Goal: Find specific page/section: Find specific page/section

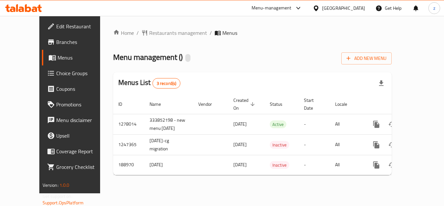
click at [156, 32] on span "Restaurants management" at bounding box center [178, 33] width 58 height 8
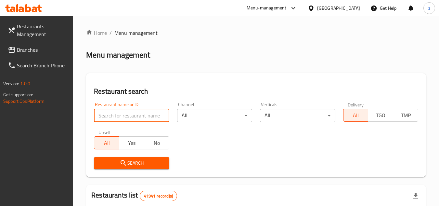
click at [124, 115] on input "search" at bounding box center [131, 115] width 75 height 13
paste input "620352"
type input "620352"
click at [134, 162] on span "Search" at bounding box center [131, 163] width 65 height 8
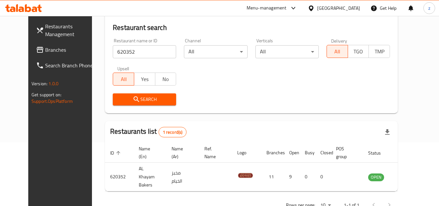
scroll to position [79, 0]
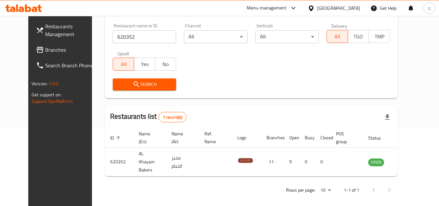
click at [358, 10] on div "[GEOGRAPHIC_DATA]" at bounding box center [338, 8] width 43 height 7
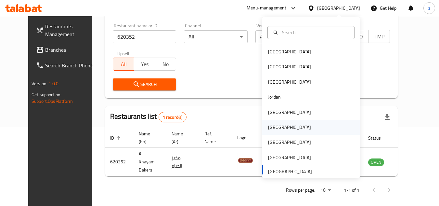
click at [268, 128] on div "[GEOGRAPHIC_DATA]" at bounding box center [289, 127] width 43 height 7
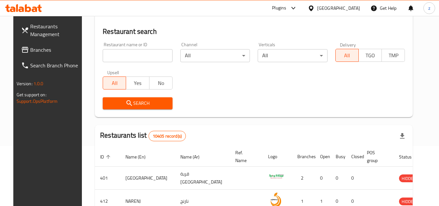
scroll to position [79, 0]
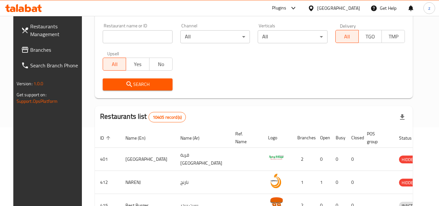
click at [30, 51] on span "Branches" at bounding box center [55, 50] width 51 height 8
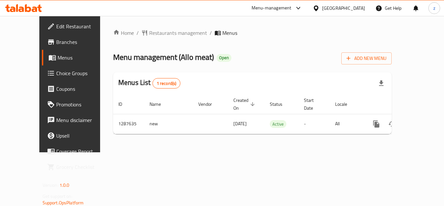
click at [151, 34] on span "Restaurants management" at bounding box center [178, 33] width 58 height 8
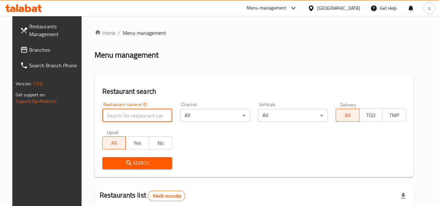
click at [122, 113] on input "search" at bounding box center [137, 115] width 70 height 13
paste input "696822"
type input "696822"
click at [125, 166] on icon "submit" at bounding box center [129, 163] width 8 height 8
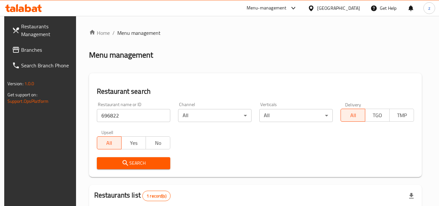
click at [353, 9] on div "[GEOGRAPHIC_DATA]" at bounding box center [338, 8] width 43 height 7
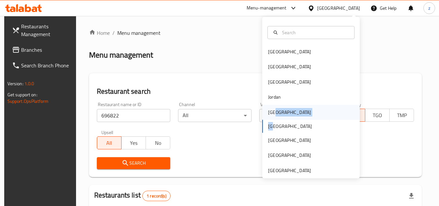
drag, startPoint x: 271, startPoint y: 122, endPoint x: 270, endPoint y: 111, distance: 11.2
click at [270, 111] on div "Bahrain Egypt Iraq Jordan Kuwait Oman Qatar Saudi Arabia United Arab Emirates" at bounding box center [311, 111] width 98 height 134
click at [270, 111] on div "Kuwait" at bounding box center [289, 112] width 43 height 7
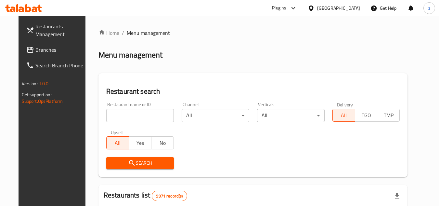
click at [35, 51] on span "Branches" at bounding box center [60, 50] width 51 height 8
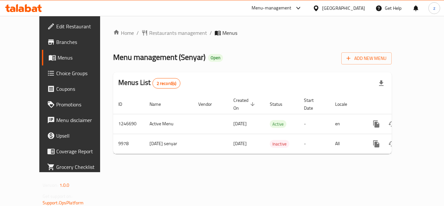
drag, startPoint x: 0, startPoint y: 0, endPoint x: 93, endPoint y: 162, distance: 186.9
click at [100, 162] on div "Home / Restaurants management / Menus Menu management ( Senyar ) Open Add New M…" at bounding box center [252, 94] width 305 height 156
click at [152, 35] on span "Restaurants management" at bounding box center [178, 33] width 58 height 8
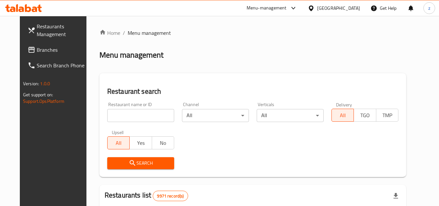
click at [129, 115] on input "search" at bounding box center [140, 115] width 67 height 13
paste input "18781"
type input "18781"
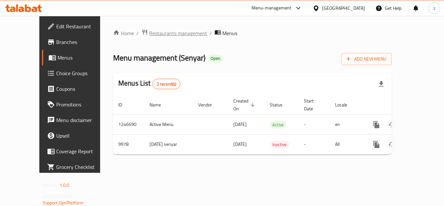
click at [149, 32] on span "Restaurants management" at bounding box center [178, 33] width 58 height 8
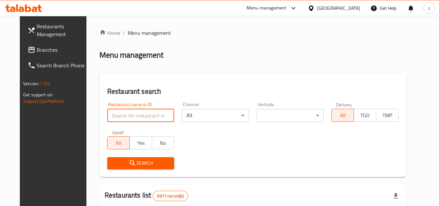
click at [114, 120] on input "search" at bounding box center [140, 115] width 67 height 13
paste input "6059"
type input "6059"
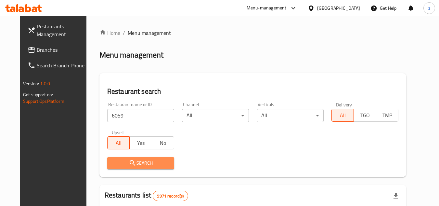
click at [158, 164] on span "Search" at bounding box center [140, 163] width 57 height 8
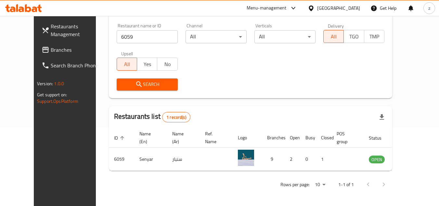
scroll to position [79, 0]
click at [357, 8] on div "[GEOGRAPHIC_DATA]" at bounding box center [338, 8] width 43 height 7
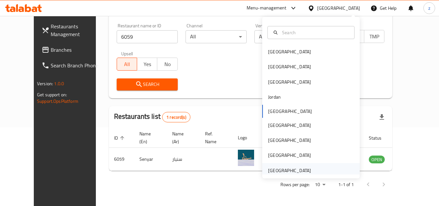
click at [286, 170] on div "[GEOGRAPHIC_DATA]" at bounding box center [289, 170] width 43 height 7
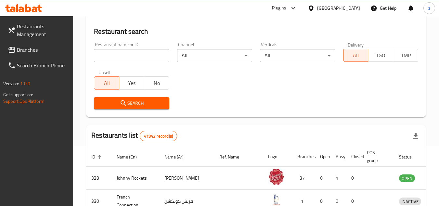
scroll to position [79, 0]
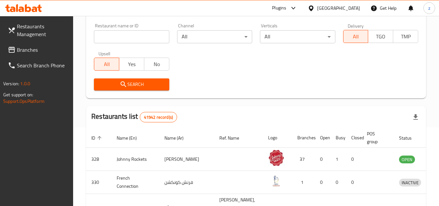
click at [36, 49] on span "Branches" at bounding box center [42, 50] width 51 height 8
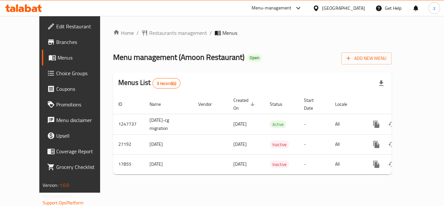
click at [152, 34] on span "Restaurants management" at bounding box center [178, 33] width 58 height 8
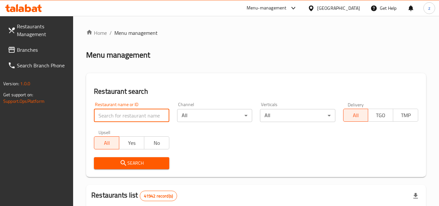
click at [137, 114] on input "search" at bounding box center [131, 115] width 75 height 13
paste input "9817"
type input "9817"
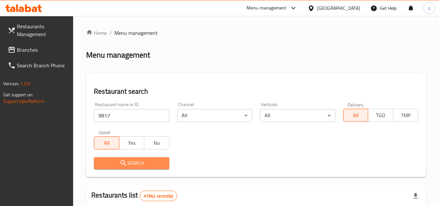
click at [119, 165] on span "Search" at bounding box center [131, 163] width 65 height 8
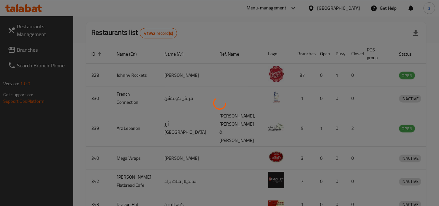
scroll to position [79, 0]
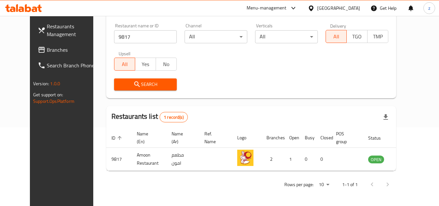
click at [47, 51] on span "Branches" at bounding box center [72, 50] width 51 height 8
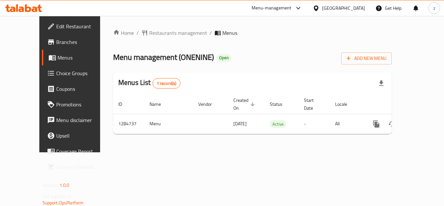
click at [149, 34] on span "Restaurants management" at bounding box center [178, 33] width 58 height 8
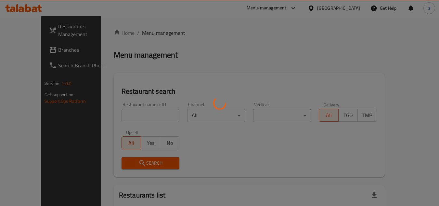
click at [138, 112] on div at bounding box center [219, 103] width 439 height 206
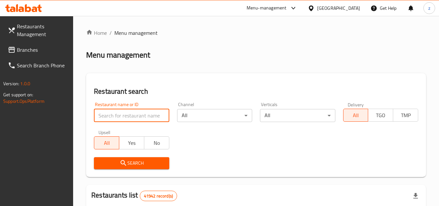
click at [138, 115] on input "search" at bounding box center [131, 115] width 75 height 13
paste input "695354"
type input "695354"
click at [129, 165] on span "Search" at bounding box center [131, 163] width 65 height 8
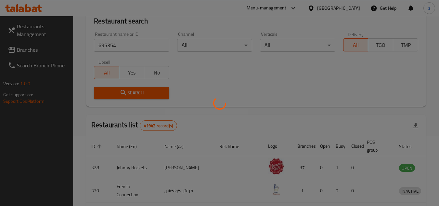
scroll to position [65, 0]
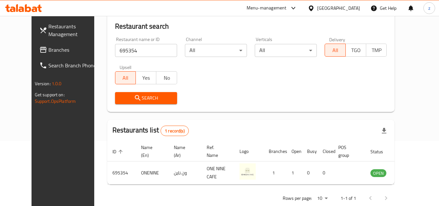
click at [323, 2] on div "[GEOGRAPHIC_DATA]" at bounding box center [334, 8] width 63 height 16
click at [324, 7] on div "[GEOGRAPHIC_DATA]" at bounding box center [338, 8] width 43 height 7
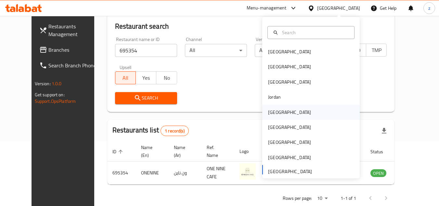
click at [270, 115] on div "Kuwait" at bounding box center [289, 112] width 43 height 7
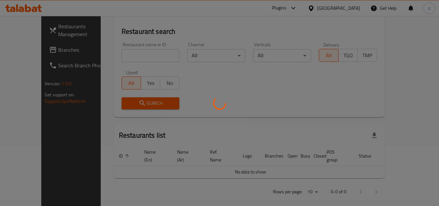
scroll to position [65, 0]
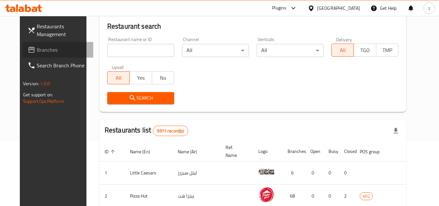
click at [37, 50] on span "Branches" at bounding box center [62, 50] width 51 height 8
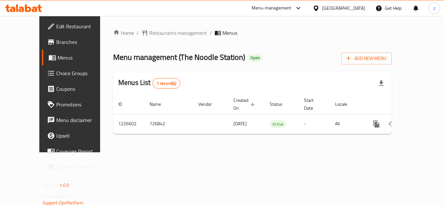
click at [151, 34] on span "Restaurants management" at bounding box center [178, 33] width 58 height 8
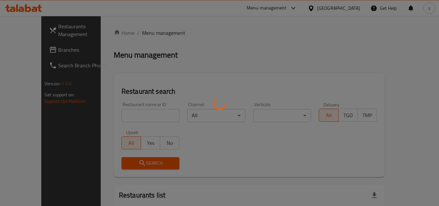
click at [118, 113] on div at bounding box center [219, 103] width 439 height 206
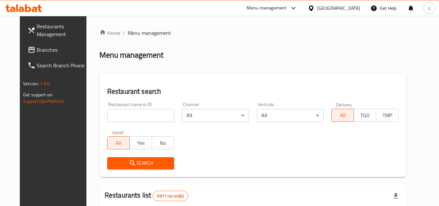
click at [118, 113] on div at bounding box center [219, 103] width 439 height 206
click at [118, 113] on input "search" at bounding box center [140, 115] width 67 height 13
paste input "675735"
type input "675735"
click at [131, 168] on button "Search" at bounding box center [140, 163] width 67 height 12
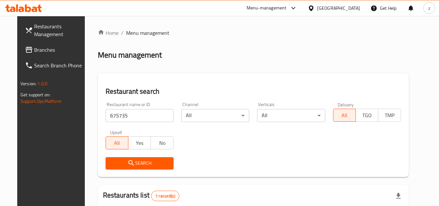
click at [162, 76] on div "Restaurant search Restaurant name or ID 675735 Restaurant name or ID Channel Al…" at bounding box center [253, 125] width 311 height 104
click at [353, 7] on div "Kuwait" at bounding box center [338, 8] width 43 height 7
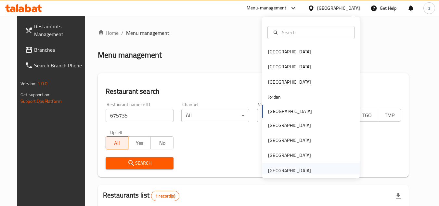
click at [292, 168] on div "[GEOGRAPHIC_DATA]" at bounding box center [289, 170] width 43 height 7
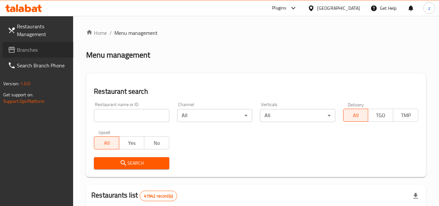
click at [27, 52] on span "Branches" at bounding box center [42, 50] width 51 height 8
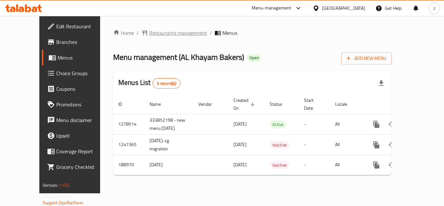
click at [149, 29] on span "Restaurants management" at bounding box center [178, 33] width 58 height 8
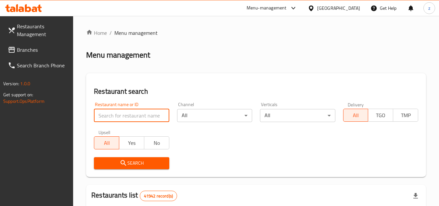
click at [119, 115] on input "search" at bounding box center [131, 115] width 75 height 13
paste input "620352"
type input "620352"
click at [134, 161] on span "Search" at bounding box center [131, 163] width 65 height 8
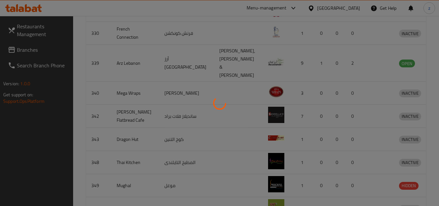
scroll to position [79, 0]
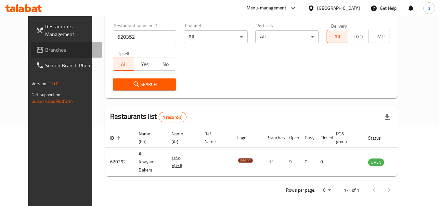
click at [45, 46] on span "Branches" at bounding box center [70, 50] width 51 height 8
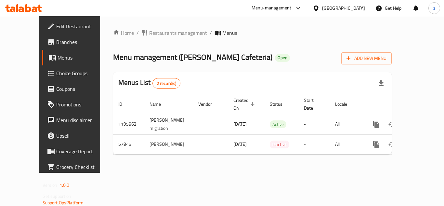
click at [149, 36] on span "Restaurants management" at bounding box center [178, 33] width 58 height 8
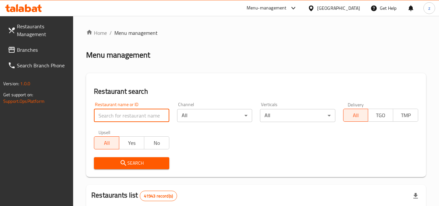
click at [119, 115] on input "search" at bounding box center [131, 115] width 75 height 13
paste input "28205"
type input "28205"
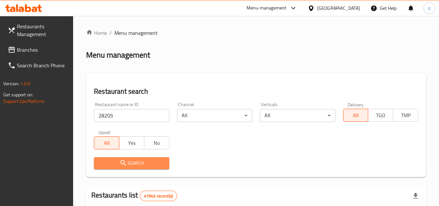
click at [135, 157] on button "Search" at bounding box center [131, 163] width 75 height 12
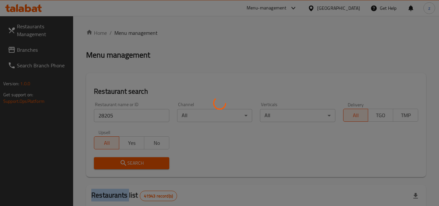
click at [135, 157] on div at bounding box center [219, 103] width 439 height 206
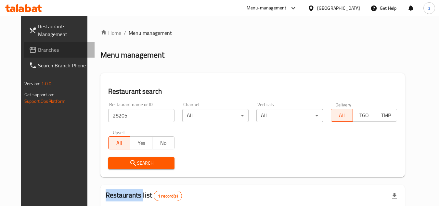
click at [40, 47] on span "Branches" at bounding box center [63, 50] width 51 height 8
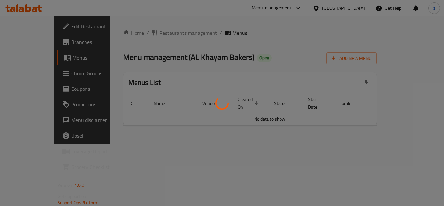
click at [150, 33] on div at bounding box center [222, 103] width 444 height 206
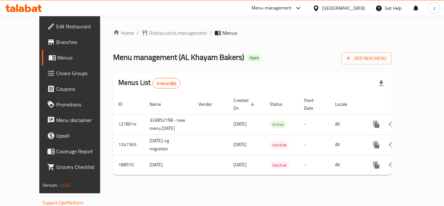
click at [150, 33] on div "Home / Restaurants management / Menus Menu management ( AL Khayam Bakers ) Open…" at bounding box center [252, 104] width 279 height 151
click at [150, 33] on span "Restaurants management" at bounding box center [178, 33] width 58 height 8
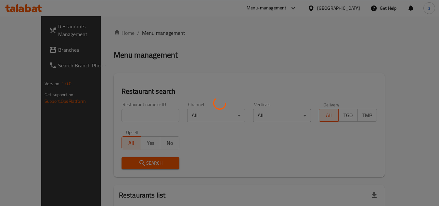
click at [129, 116] on div at bounding box center [219, 103] width 439 height 206
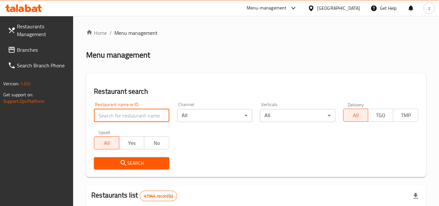
click at [129, 116] on input "search" at bounding box center [131, 115] width 75 height 13
paste input "620352"
type input "620352"
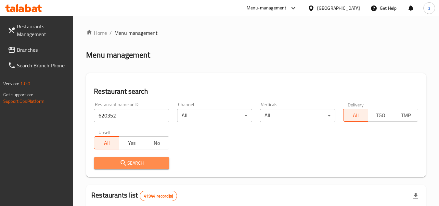
click at [116, 161] on span "Search" at bounding box center [131, 163] width 65 height 8
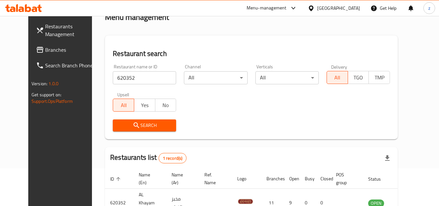
scroll to position [79, 0]
